Goal: Information Seeking & Learning: Check status

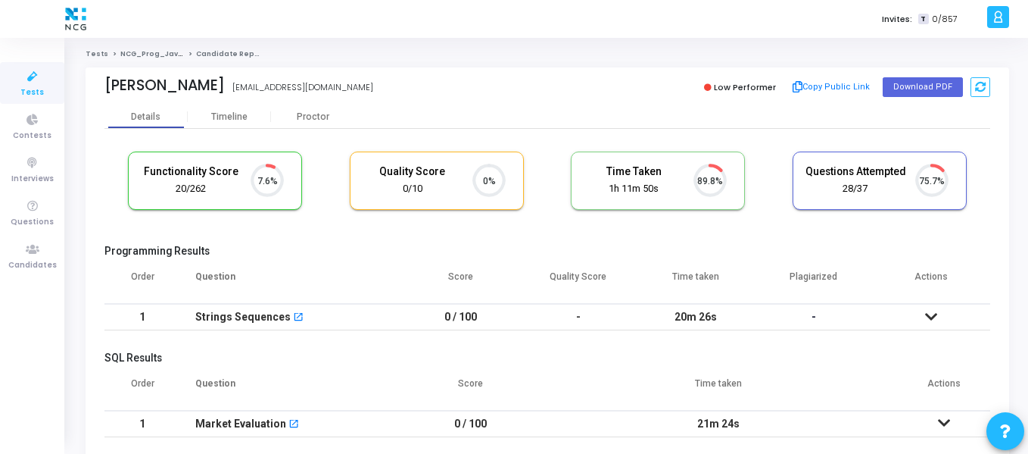
scroll to position [7, 7]
click at [35, 261] on span "Candidates" at bounding box center [32, 265] width 48 height 13
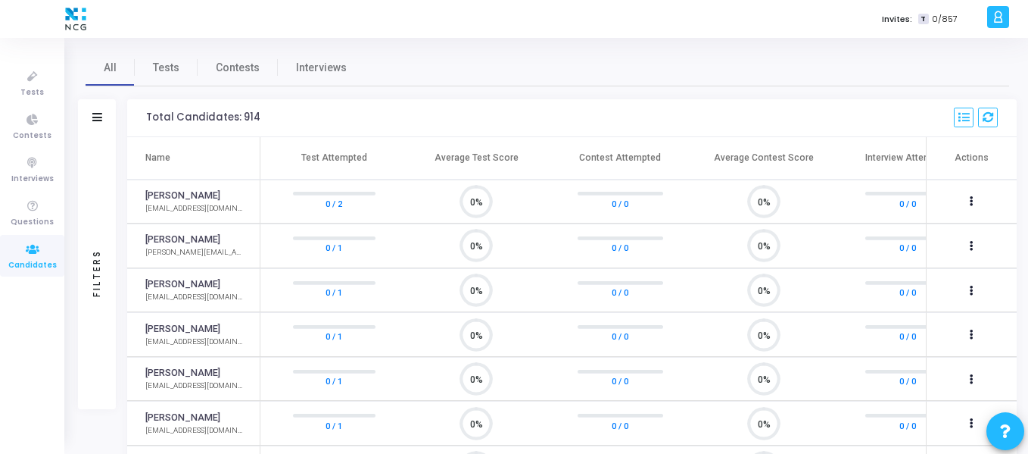
click at [97, 125] on div "Filters" at bounding box center [97, 118] width 38 height 38
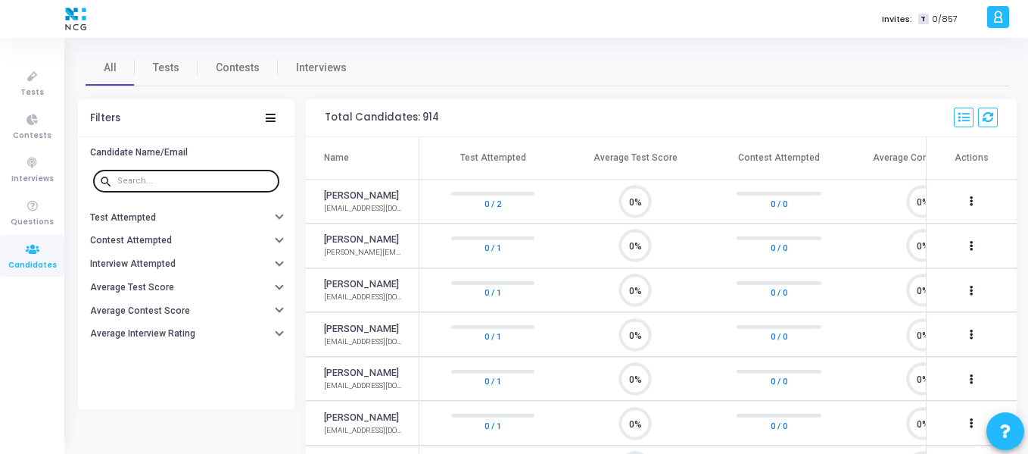
click at [152, 182] on input "text" at bounding box center [195, 180] width 156 height 9
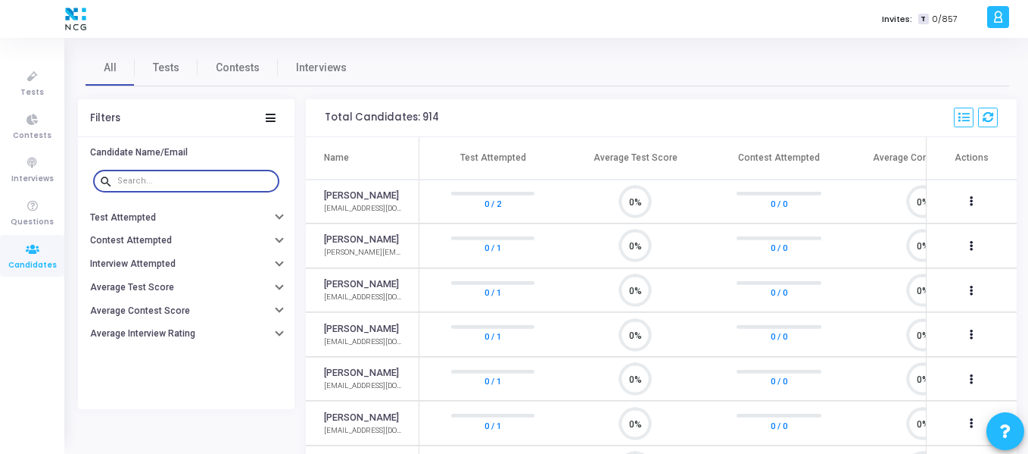
paste input "[EMAIL_ADDRESS][DOMAIN_NAME]"
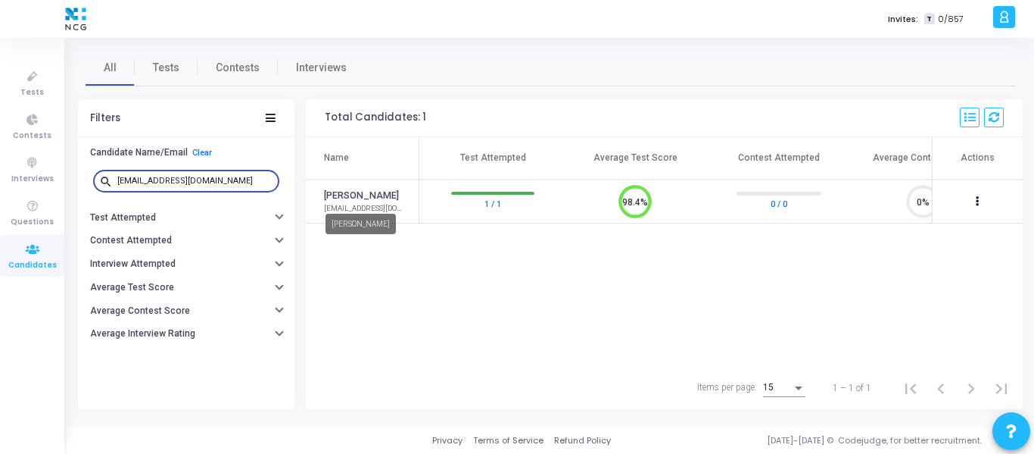
type input "[EMAIL_ADDRESS][DOMAIN_NAME]"
click at [373, 196] on link "[PERSON_NAME]" at bounding box center [361, 196] width 75 height 14
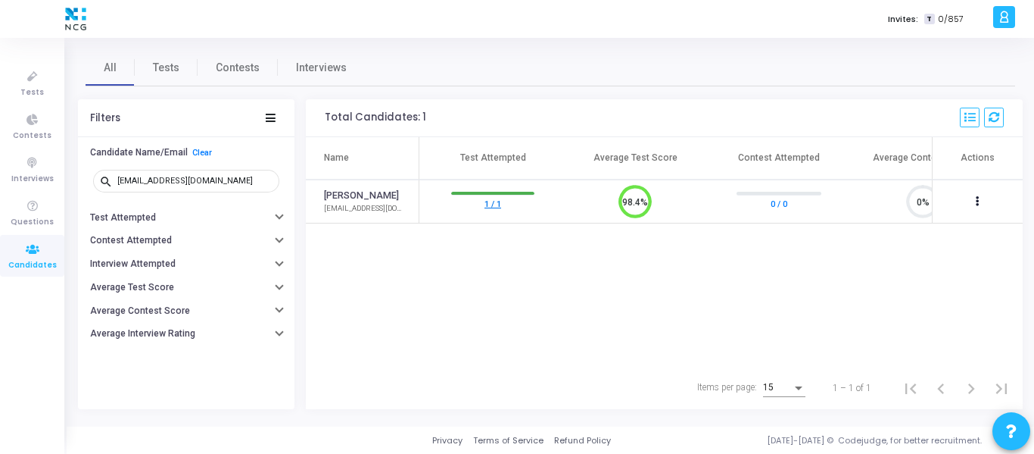
click at [501, 204] on link "1 / 1" at bounding box center [493, 202] width 17 height 15
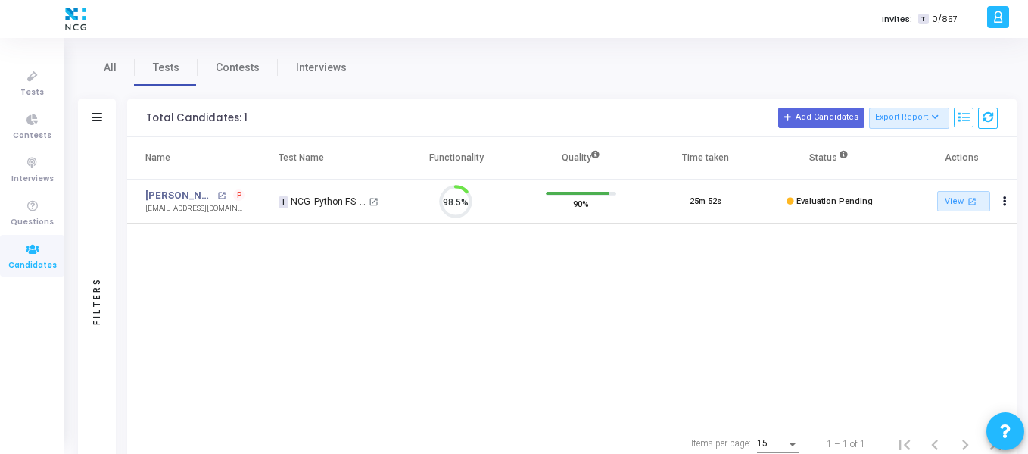
scroll to position [32, 39]
click at [676, 335] on div "Name Test Name Functionality Quality Time taken Status Actions [PERSON_NAME] op…" at bounding box center [572, 279] width 890 height 285
